Goal: Task Accomplishment & Management: Manage account settings

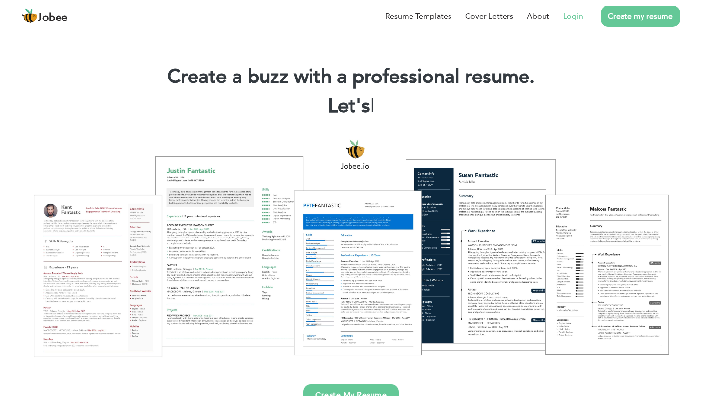
click at [572, 17] on link "Login" at bounding box center [573, 16] width 20 height 12
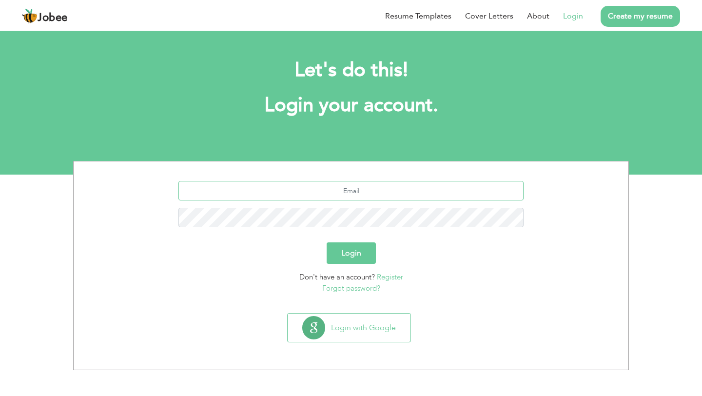
click at [382, 195] on input "text" at bounding box center [350, 190] width 345 height 19
type input "rhsukhiani@hotmail.com"
click at [357, 258] on button "Login" at bounding box center [350, 252] width 49 height 21
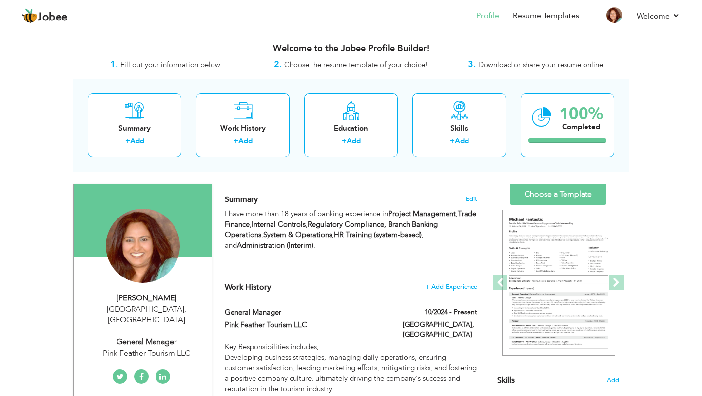
click at [150, 305] on div "Dubai , United Arab Emirates" at bounding box center [146, 315] width 131 height 22
type input "Rizwana"
type input "Sukhiani"
type input "+18324491281"
select select "number:228"
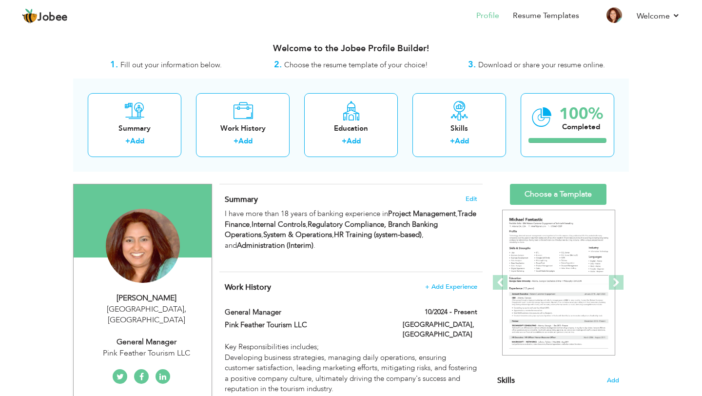
type input "Dubai"
select select "number:20"
type input "Pink Feather Tourism LLC"
type input "General Manager"
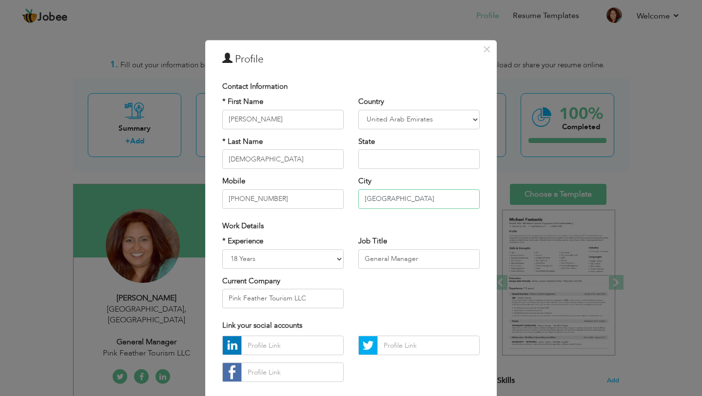
drag, startPoint x: 388, startPoint y: 199, endPoint x: 236, endPoint y: 201, distance: 151.5
click at [236, 201] on div "* First Name Rizwana * Last Name Sukhiani Mobile +18324491281 Country Afghanist…" at bounding box center [351, 156] width 272 height 119
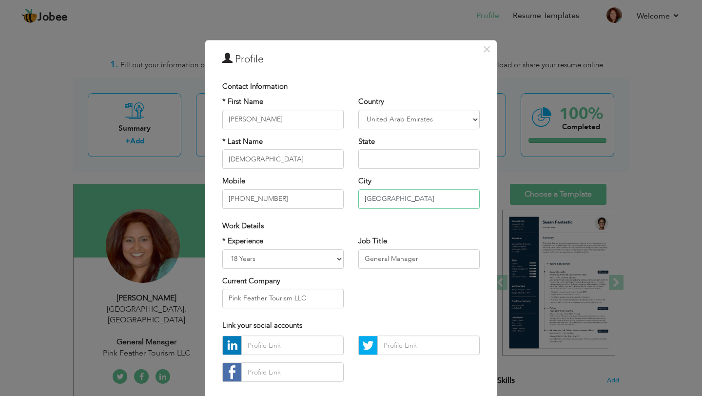
type input "Houston"
click at [441, 119] on select "Afghanistan Albania Algeria American Samoa Andorra Angola Anguilla Antarctica A…" at bounding box center [418, 119] width 121 height 19
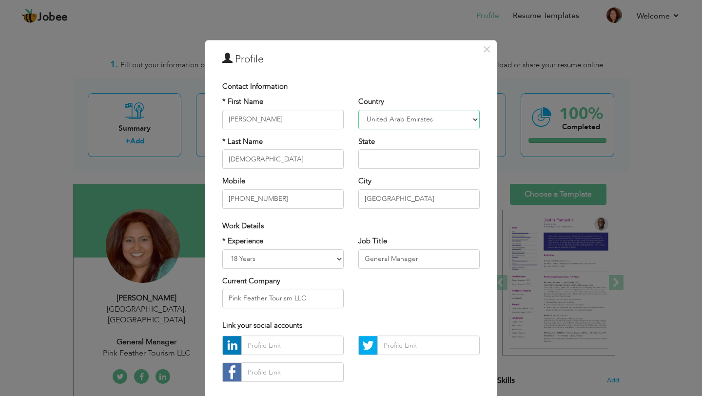
select select "number:230"
click at [358, 110] on select "Afghanistan Albania Algeria American Samoa Andorra Angola Anguilla Antarctica A…" at bounding box center [418, 119] width 121 height 19
click at [413, 155] on input "text" at bounding box center [418, 158] width 121 height 19
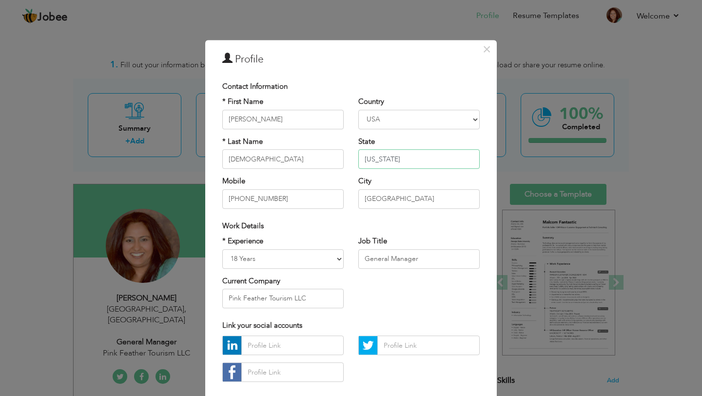
type input "Texas"
click at [400, 288] on div "* Experience Entry Level Less than 1 Year 1 Year 2 Years 3 Years 4 Years 5 Year…" at bounding box center [351, 275] width 272 height 79
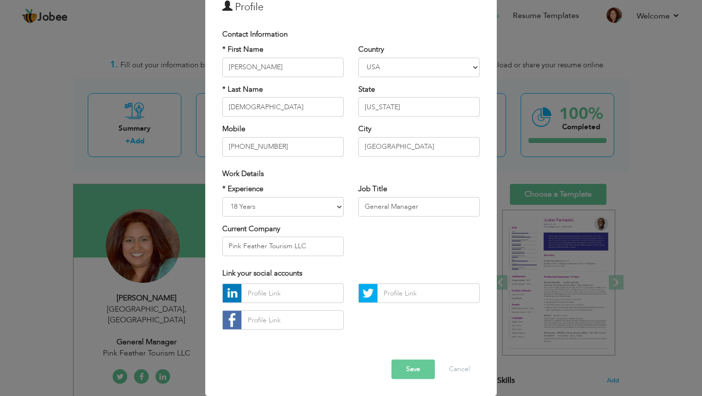
click at [416, 375] on button "Save" at bounding box center [412, 369] width 43 height 19
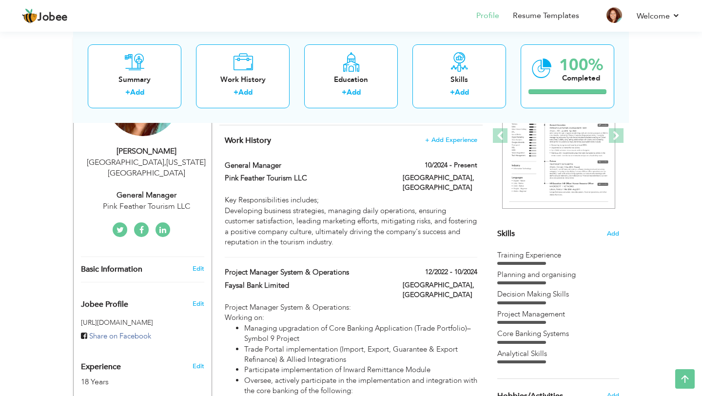
scroll to position [146, 0]
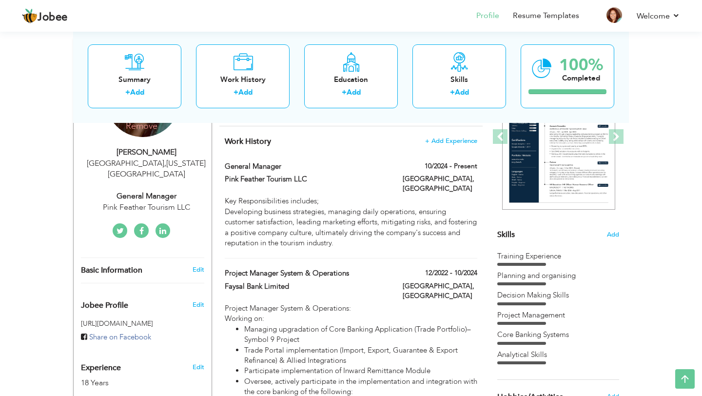
click at [151, 127] on h4 "Remove" at bounding box center [142, 120] width 70 height 21
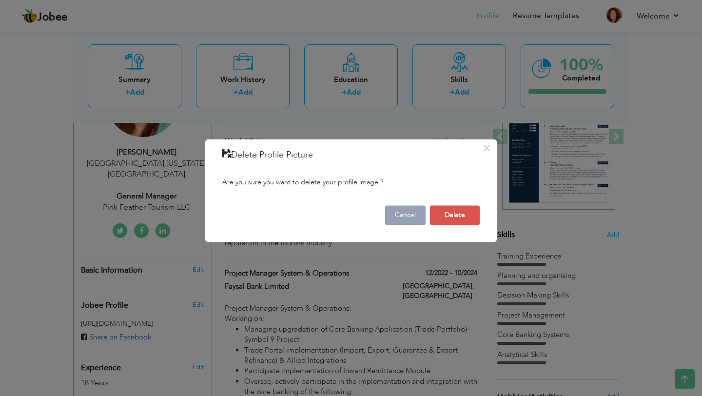
click at [405, 212] on button "Cancel" at bounding box center [405, 215] width 40 height 19
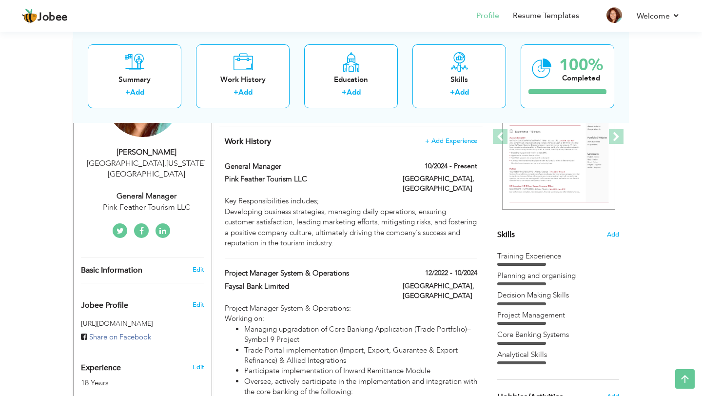
click at [135, 153] on div "Rizwana Sukhiani" at bounding box center [146, 152] width 131 height 11
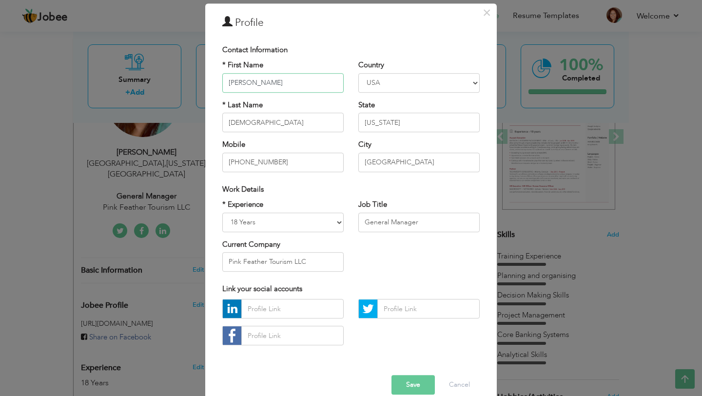
scroll to position [52, 0]
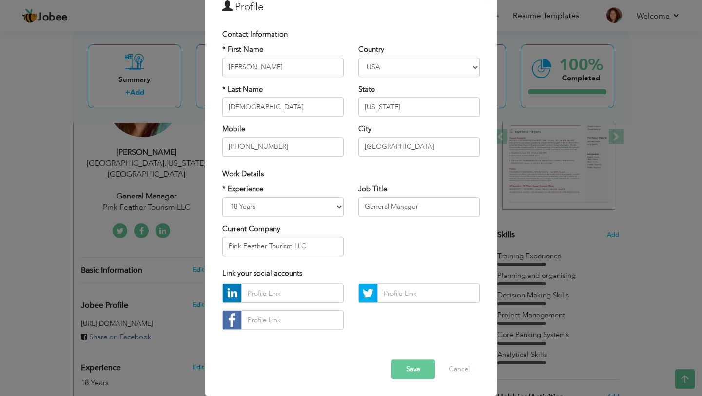
click at [421, 383] on div "Error Save Cancel" at bounding box center [351, 361] width 272 height 49
click at [422, 371] on button "Save" at bounding box center [412, 369] width 43 height 19
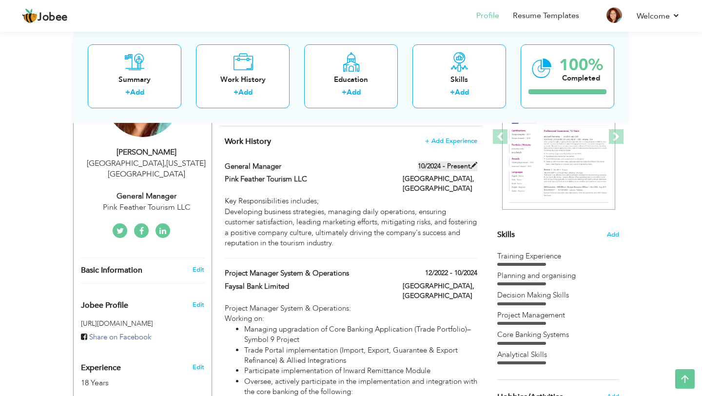
click at [465, 167] on label "10/2024 - Present" at bounding box center [447, 166] width 59 height 10
type input "General Manager"
type input "Pink Feather Tourism LLC"
type input "10/2024"
type input "United Arab Emirates"
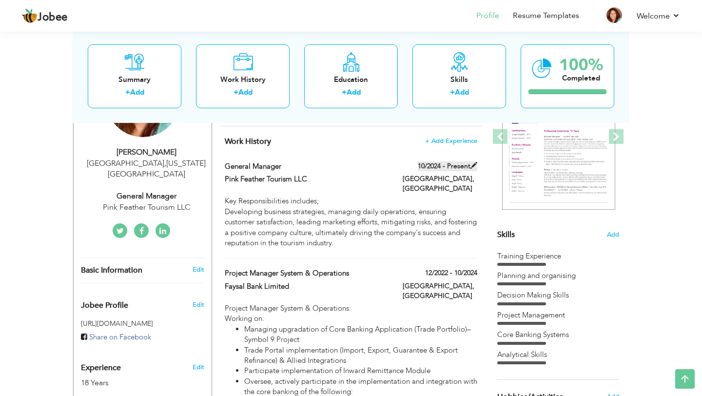
type input "Dubai"
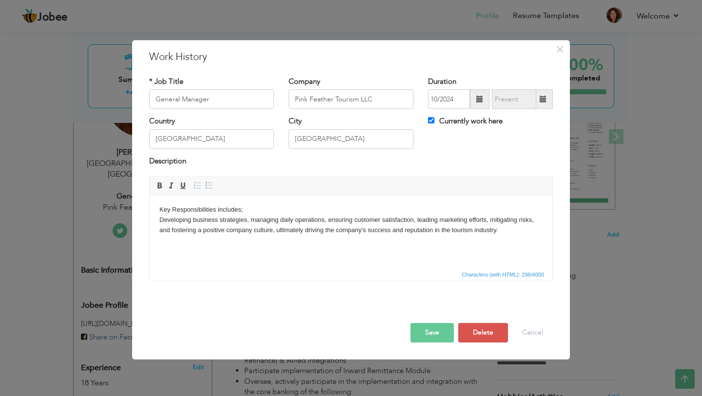
click at [541, 97] on span at bounding box center [542, 98] width 7 height 7
click at [545, 101] on span at bounding box center [542, 98] width 7 height 7
click at [432, 119] on input "Currently work here" at bounding box center [431, 120] width 6 height 6
click at [430, 120] on input "Currently work here" at bounding box center [431, 120] width 6 height 6
checkbox input "true"
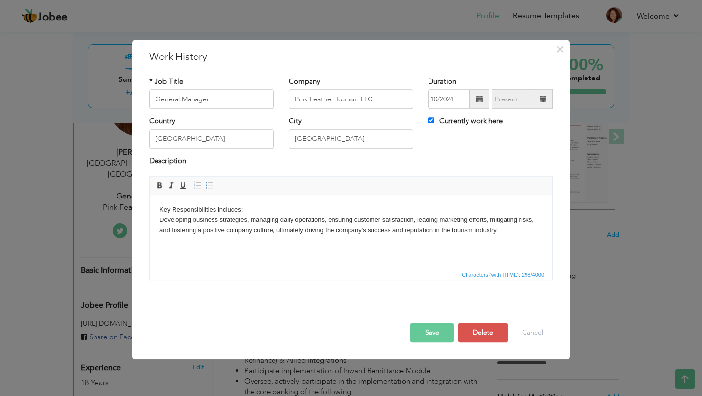
click at [429, 332] on button "Save" at bounding box center [431, 332] width 43 height 19
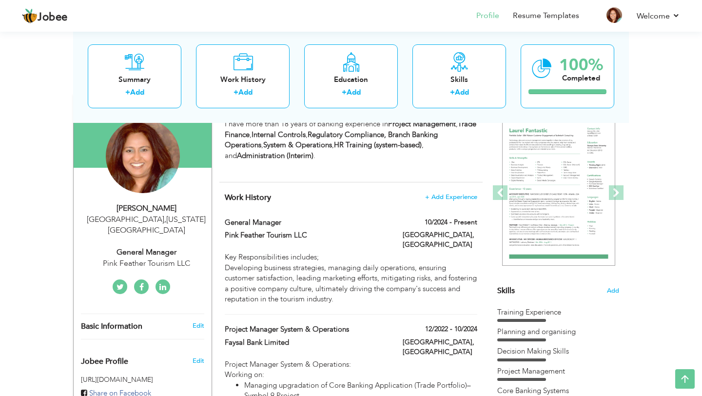
scroll to position [90, 0]
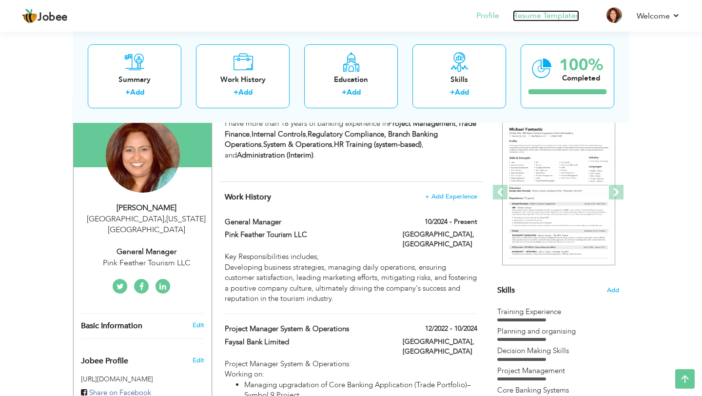
click at [572, 12] on link "Resume Templates" at bounding box center [546, 15] width 66 height 11
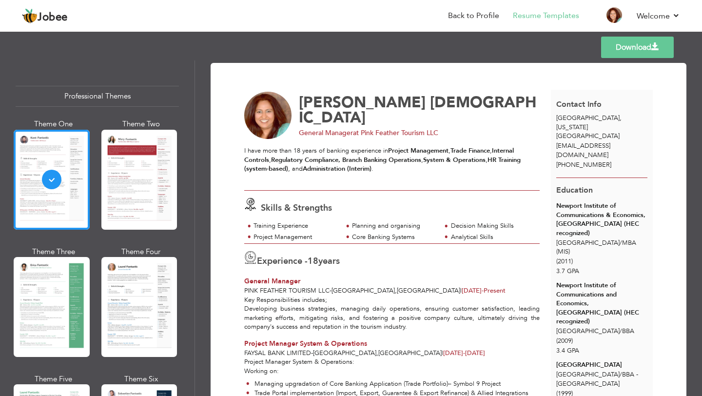
click at [622, 47] on link "Download" at bounding box center [637, 47] width 73 height 21
click at [636, 50] on link "Download" at bounding box center [637, 47] width 73 height 21
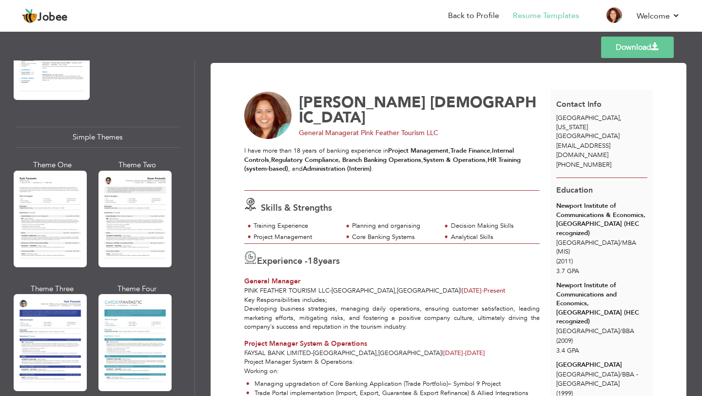
scroll to position [1651, 0]
